Goal: Transaction & Acquisition: Purchase product/service

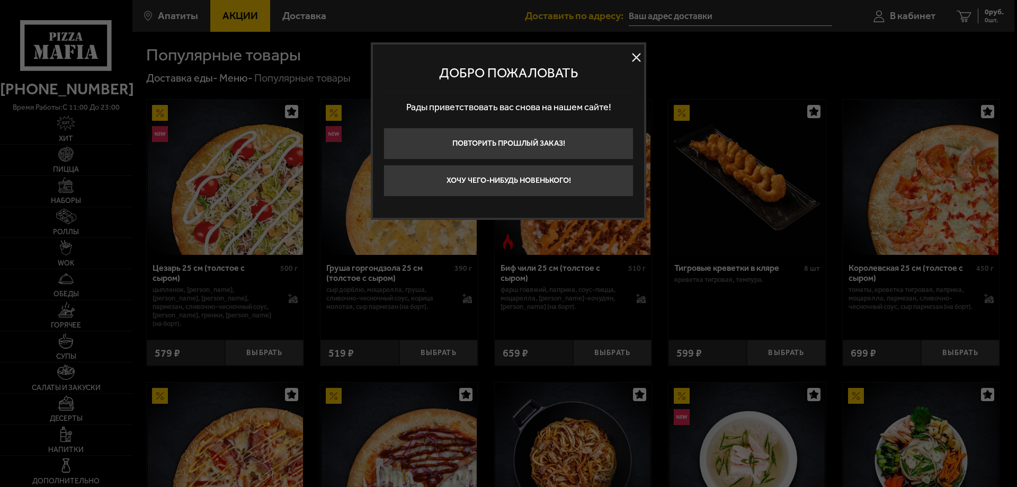
click at [638, 55] on button at bounding box center [636, 58] width 16 height 16
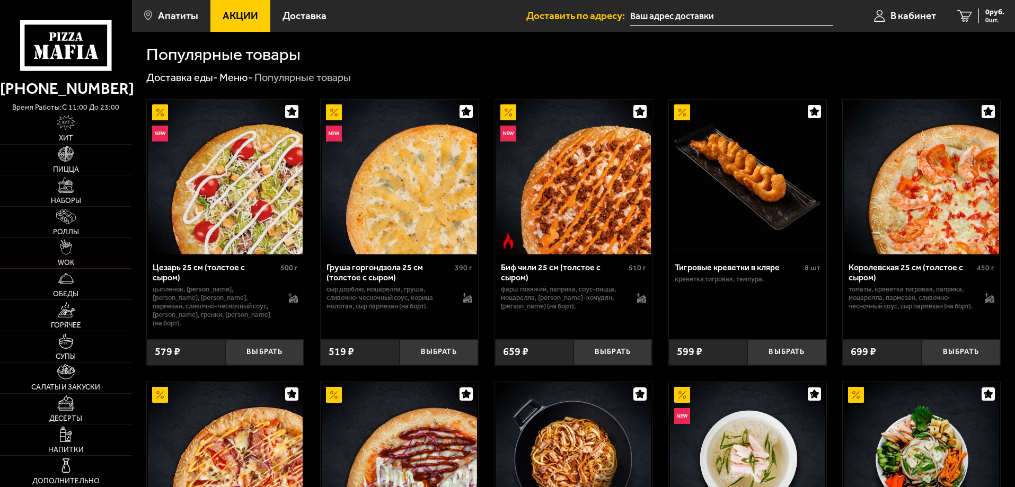
click at [69, 260] on span "WOK" at bounding box center [66, 262] width 16 height 7
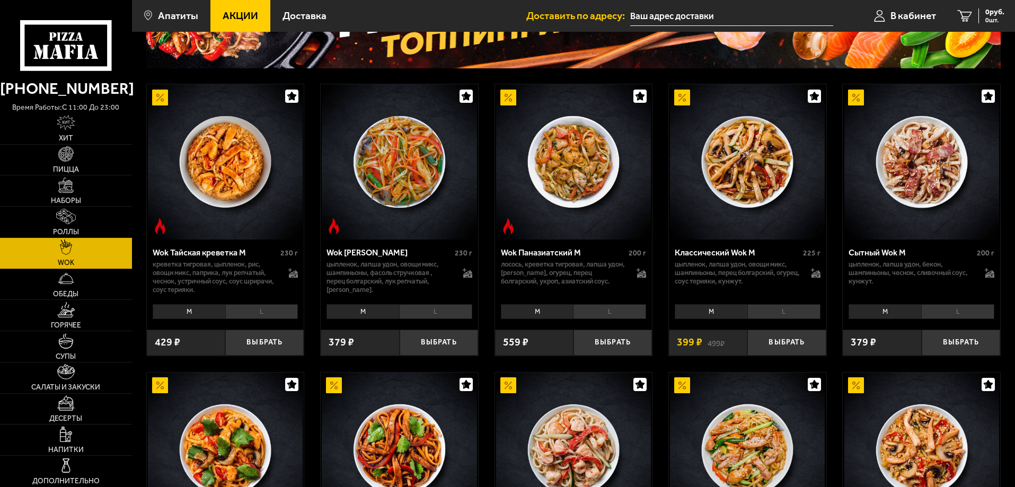
scroll to position [159, 0]
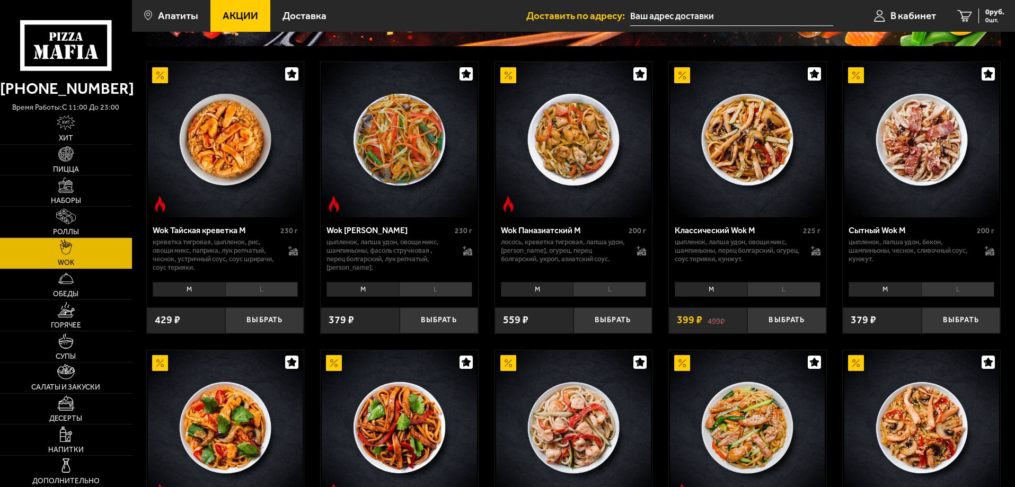
click at [248, 291] on li "L" at bounding box center [261, 289] width 73 height 15
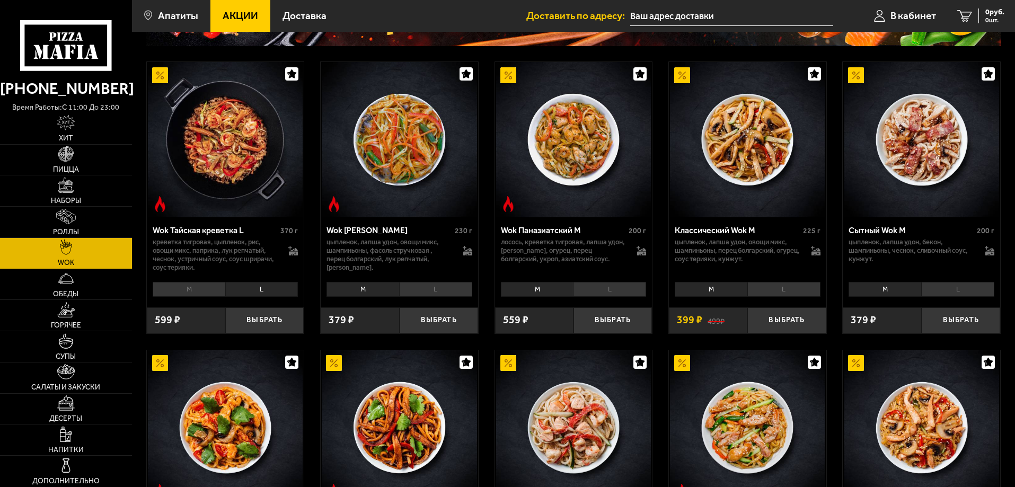
click at [782, 287] on li "L" at bounding box center [783, 289] width 73 height 15
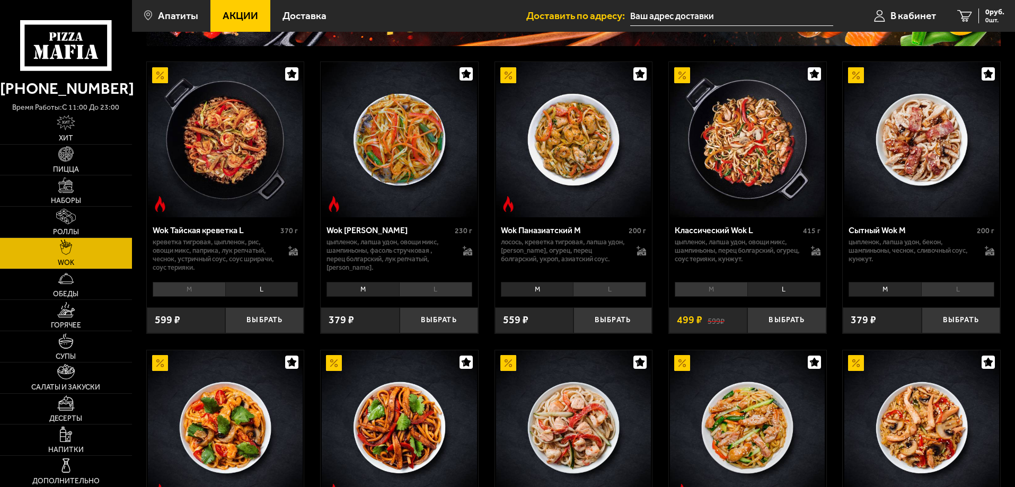
click at [263, 290] on li "L" at bounding box center [261, 289] width 73 height 15
click at [256, 315] on button "Выбрать" at bounding box center [264, 320] width 78 height 26
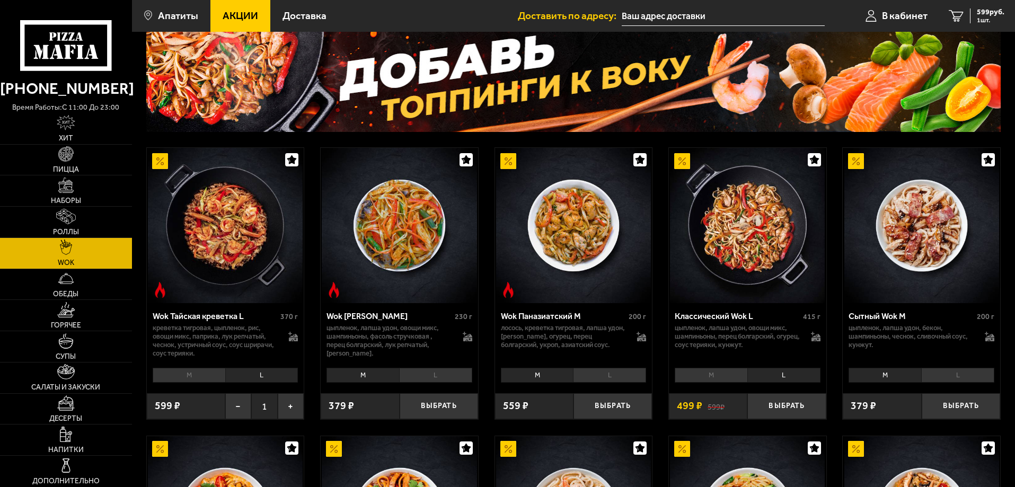
scroll to position [53, 0]
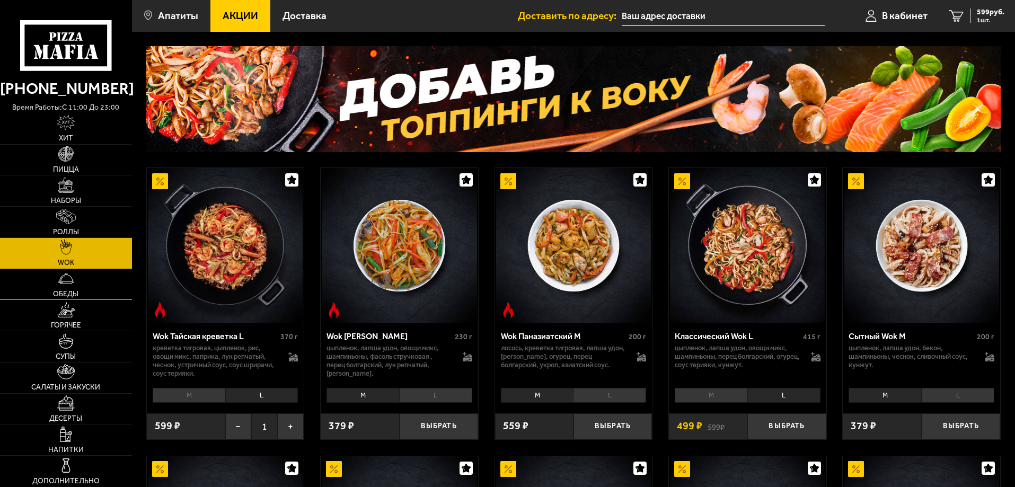
click at [79, 285] on link "Обеды" at bounding box center [66, 284] width 132 height 31
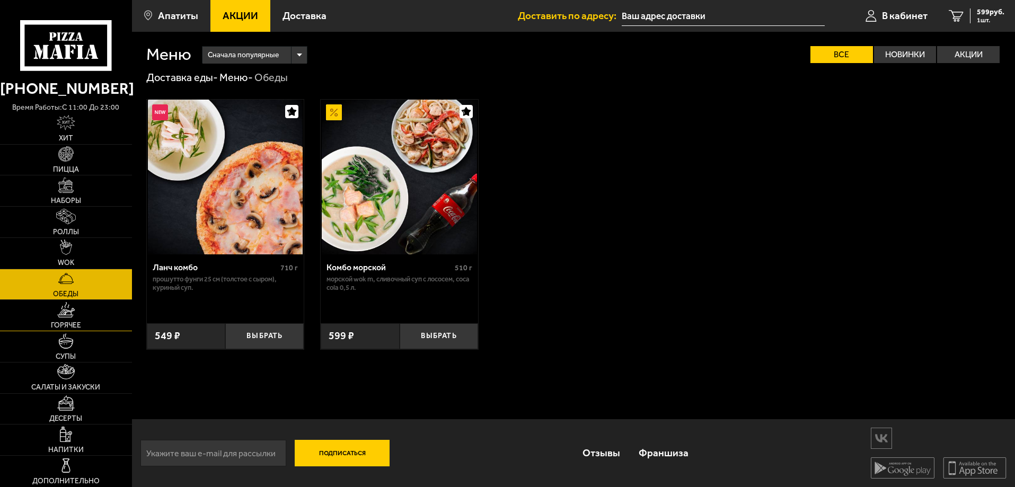
click at [77, 309] on link "Горячее" at bounding box center [66, 315] width 132 height 31
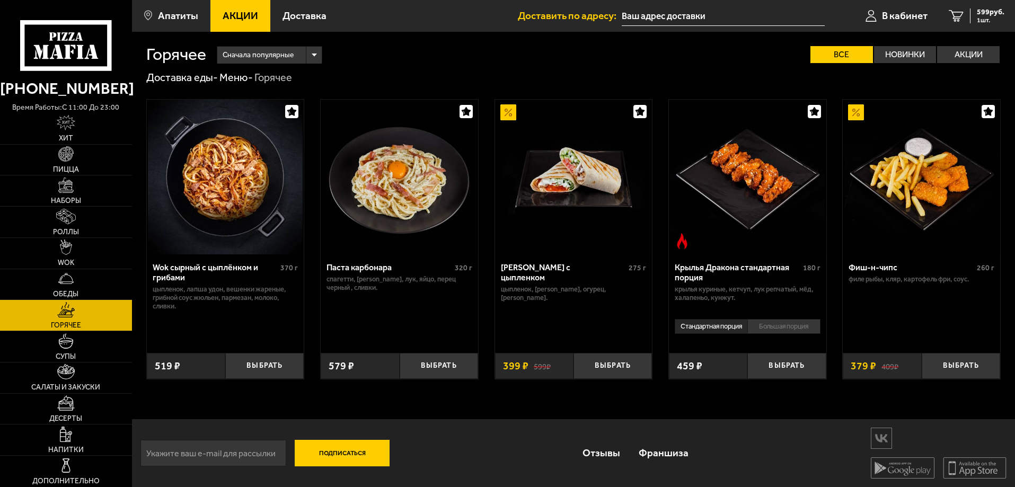
scroll to position [1, 0]
click at [68, 364] on link "Салаты и закуски" at bounding box center [66, 377] width 132 height 31
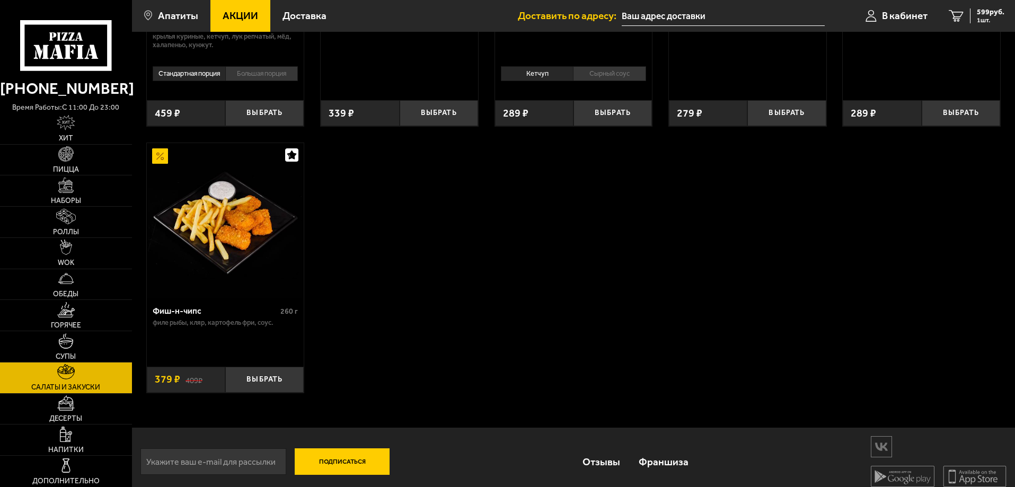
scroll to position [561, 0]
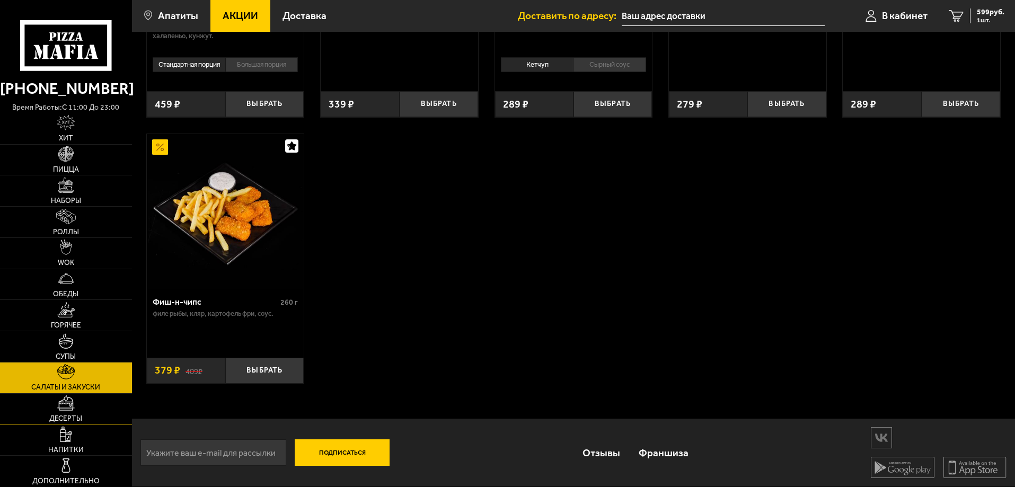
click at [36, 413] on link "Десерты" at bounding box center [66, 409] width 132 height 31
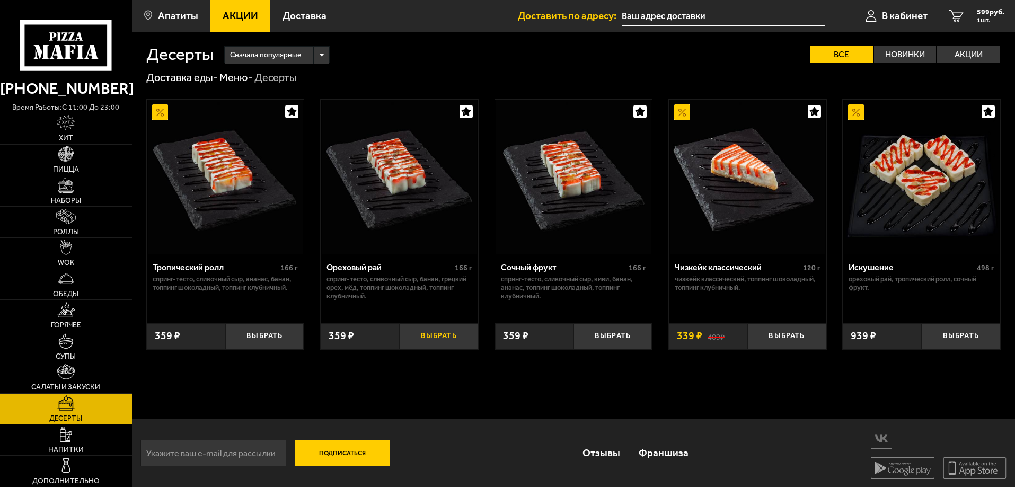
click at [428, 336] on button "Выбрать" at bounding box center [439, 336] width 78 height 26
click at [94, 278] on link "Обеды" at bounding box center [66, 284] width 132 height 31
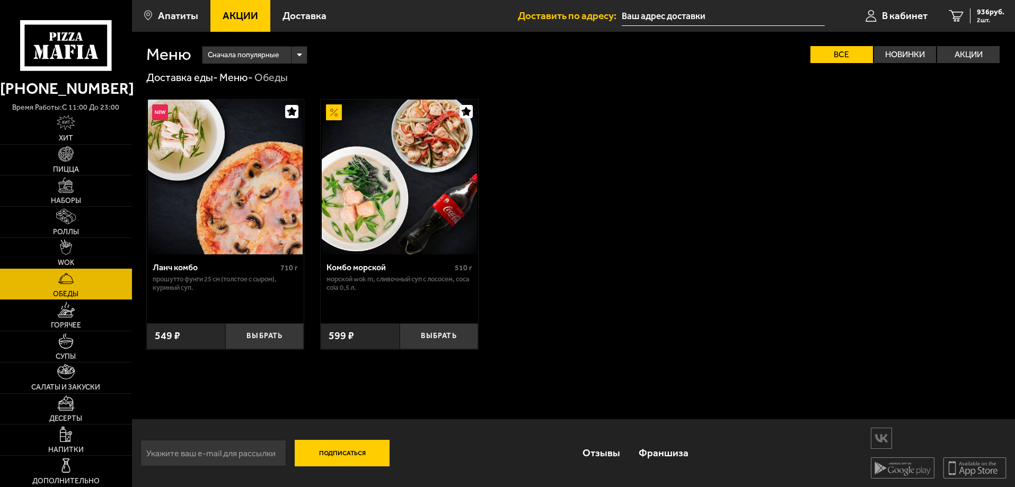
click at [116, 238] on link "WOK" at bounding box center [66, 253] width 132 height 31
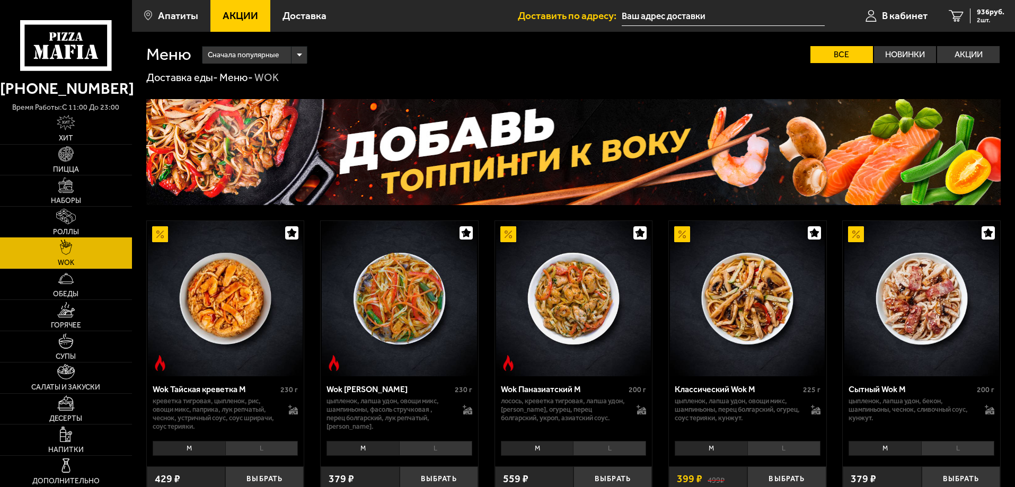
click at [115, 215] on link "Роллы" at bounding box center [66, 222] width 132 height 31
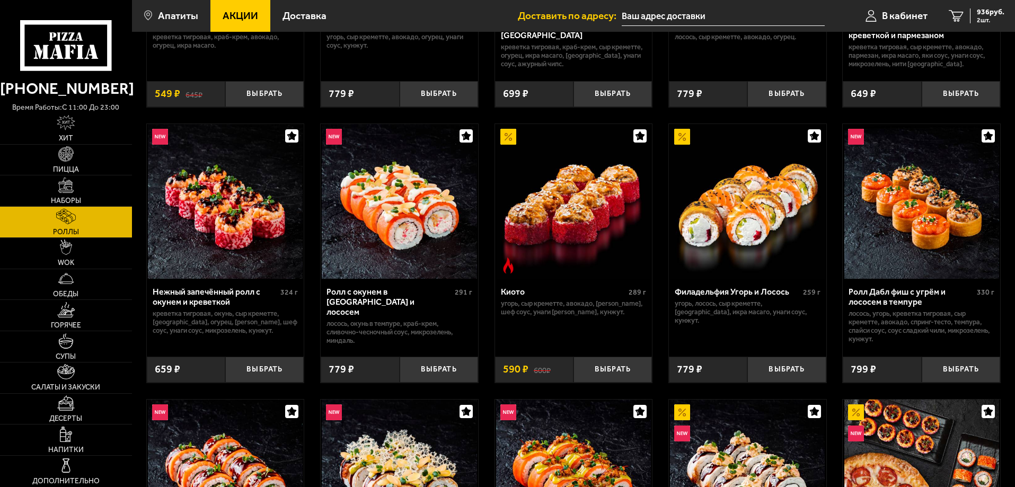
scroll to position [212, 0]
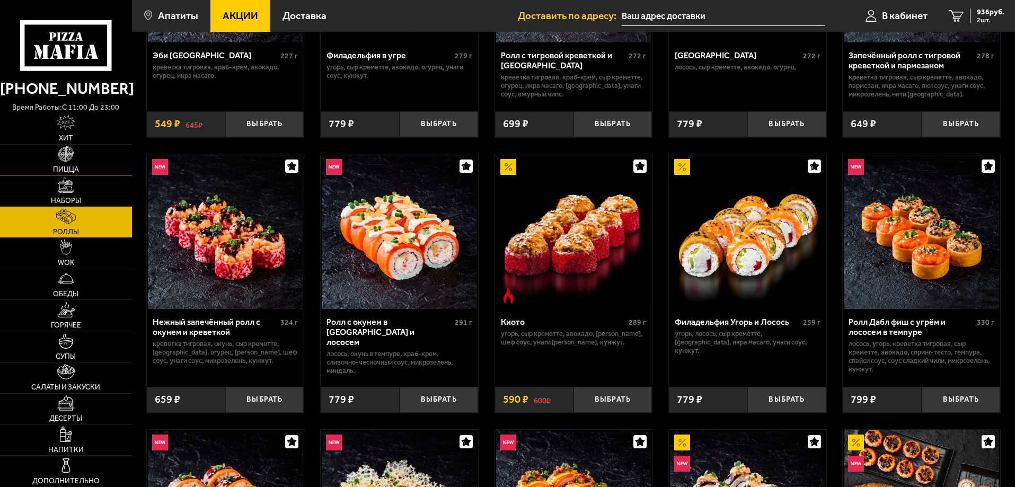
click at [99, 165] on link "Пицца" at bounding box center [66, 160] width 132 height 31
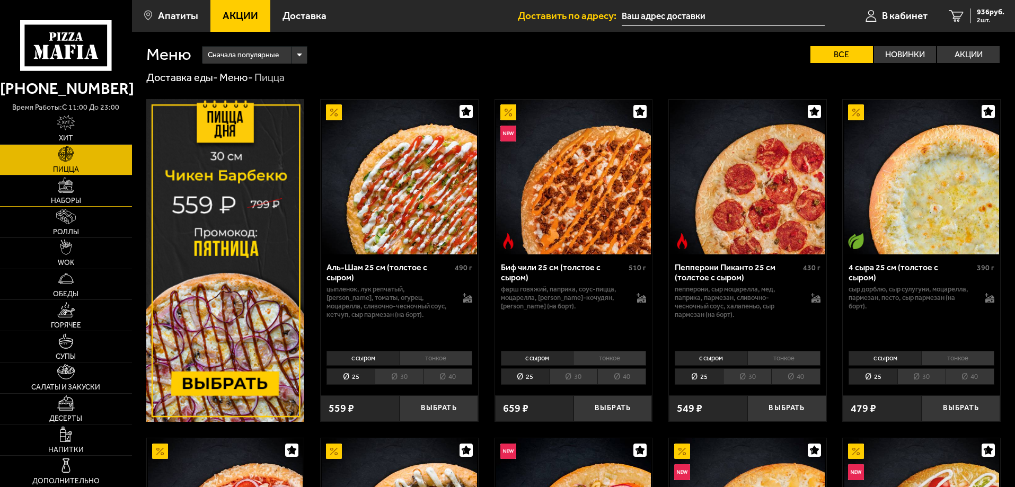
click at [107, 200] on link "Наборы" at bounding box center [66, 190] width 132 height 31
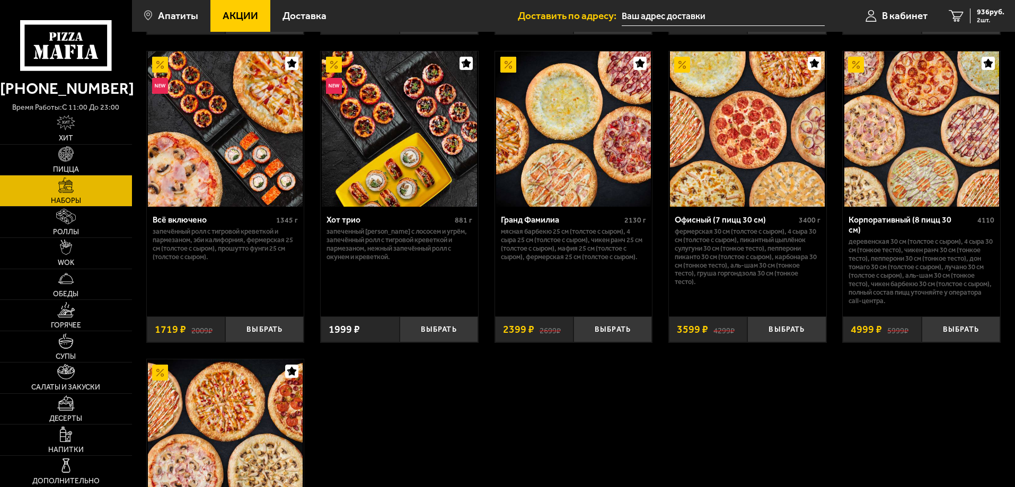
scroll to position [583, 0]
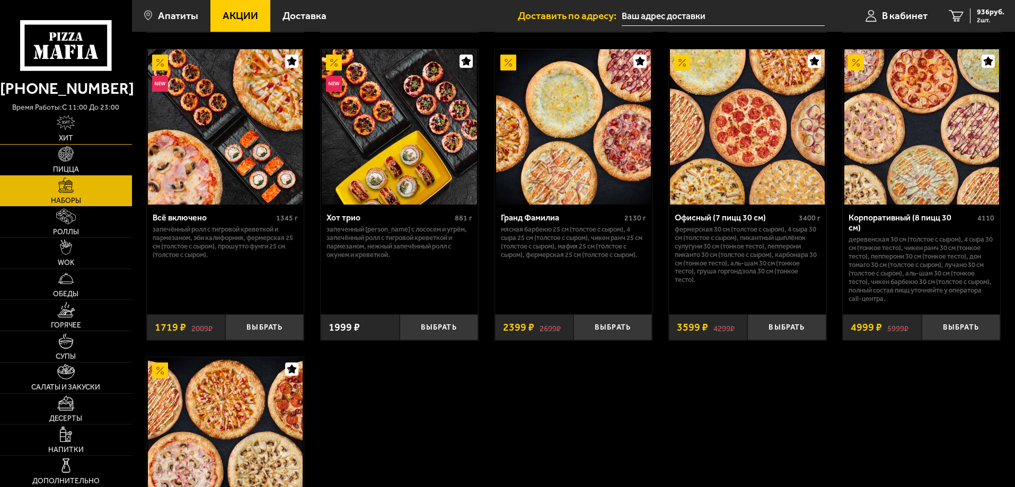
click at [77, 131] on link "Хит" at bounding box center [66, 128] width 132 height 31
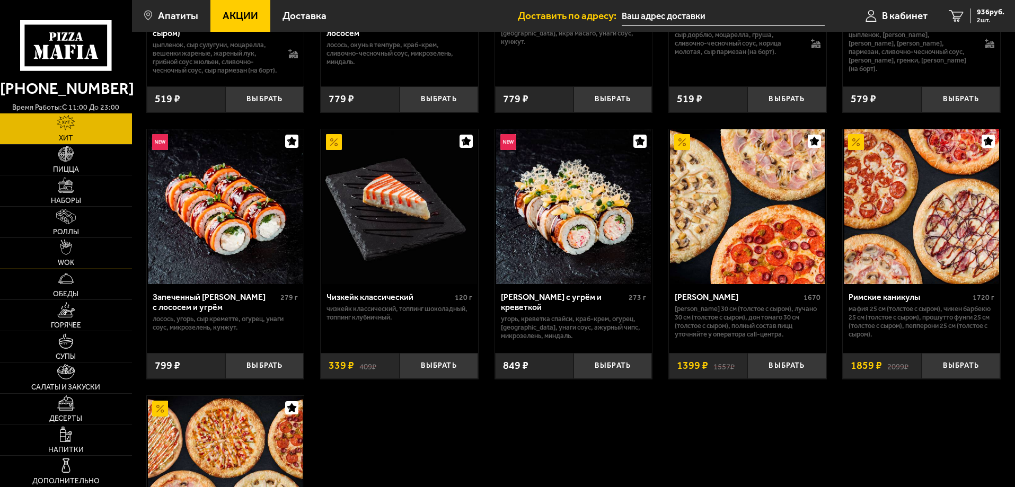
scroll to position [530, 0]
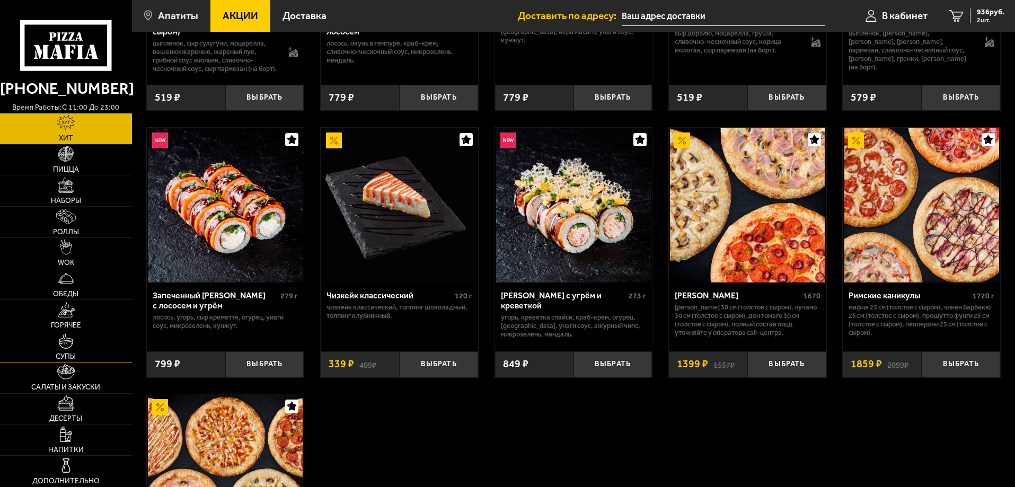
click at [65, 341] on img at bounding box center [65, 340] width 15 height 15
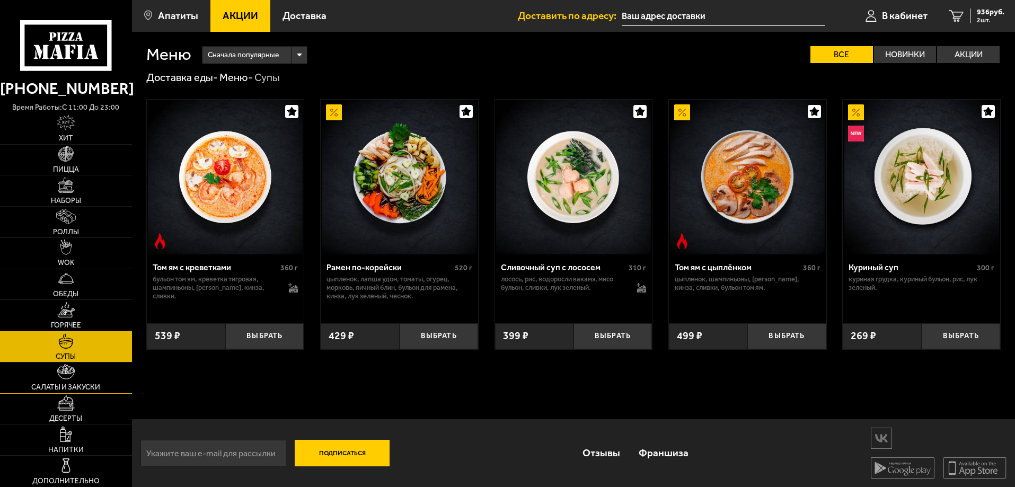
click at [87, 388] on span "Салаты и закуски" at bounding box center [65, 387] width 69 height 7
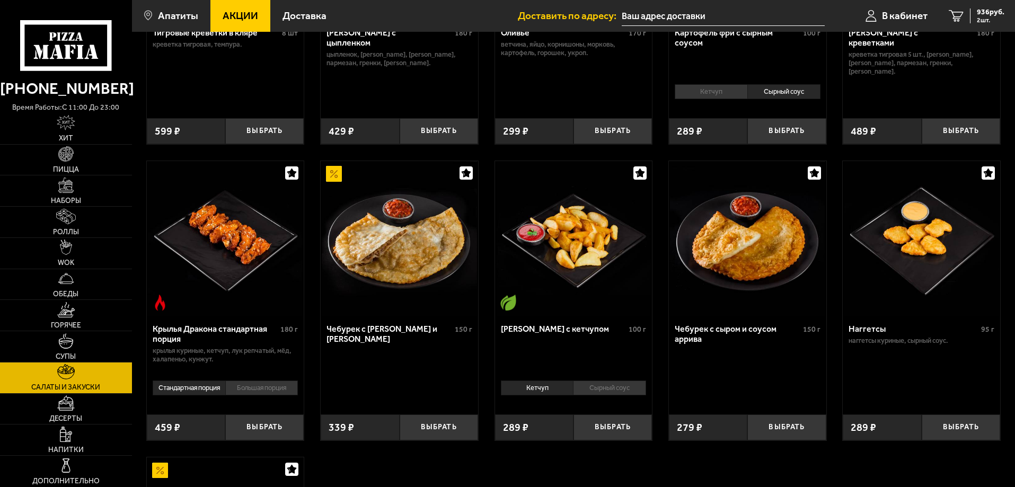
scroll to position [265, 0]
